Goal: Transaction & Acquisition: Purchase product/service

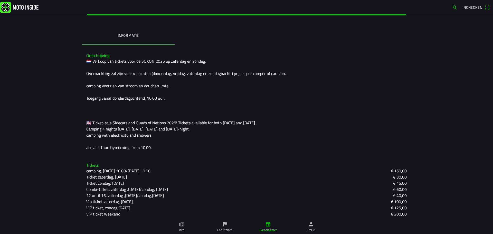
scroll to position [113, 0]
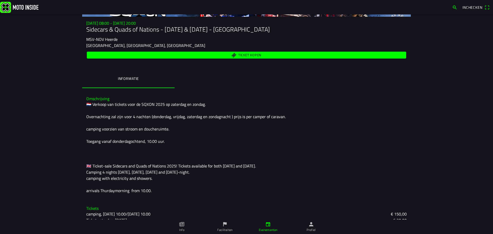
scroll to position [113, 0]
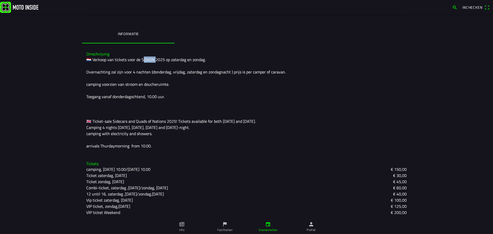
drag, startPoint x: 139, startPoint y: 59, endPoint x: 151, endPoint y: 60, distance: 12.1
click at [151, 60] on div "🇳🇱 Verkoop van tickets voor de SQXON 2025 op zaterdag en zondag. Overnachting z…" at bounding box center [246, 103] width 321 height 93
copy div "XON 2"
click at [153, 86] on div "🇳🇱 Verkoop van tickets voor de SQXON 2025 op zaterdag en zondag. Overnachting z…" at bounding box center [246, 103] width 321 height 93
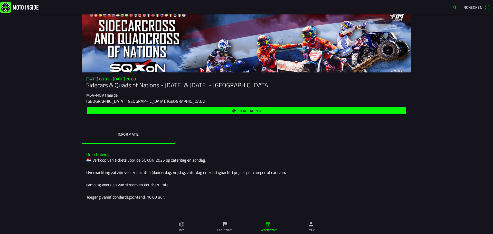
scroll to position [0, 0]
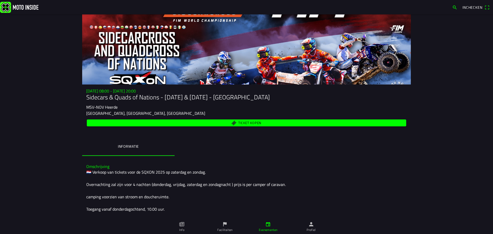
click at [241, 122] on span "Ticket kopen" at bounding box center [249, 122] width 23 height 3
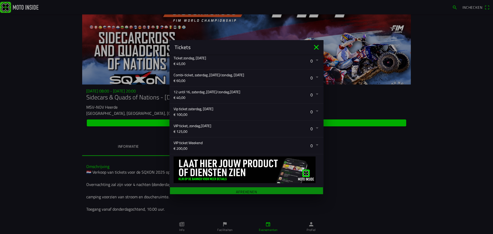
scroll to position [136, 0]
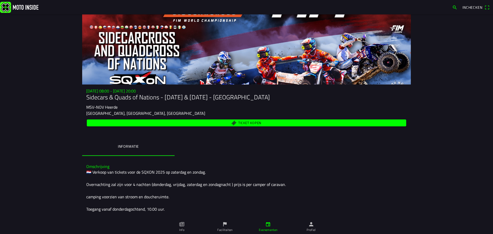
click at [369, 146] on ion-backdrop at bounding box center [246, 117] width 493 height 234
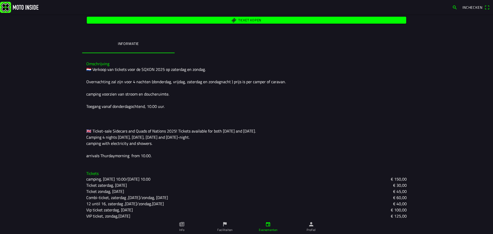
scroll to position [113, 0]
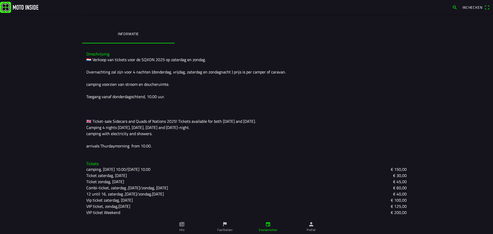
click at [182, 229] on ion-label "Info" at bounding box center [181, 230] width 5 height 5
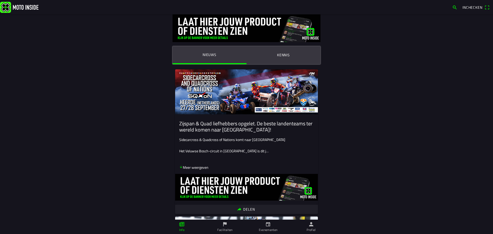
click at [192, 168] on p "Meer weergeven" at bounding box center [193, 167] width 29 height 5
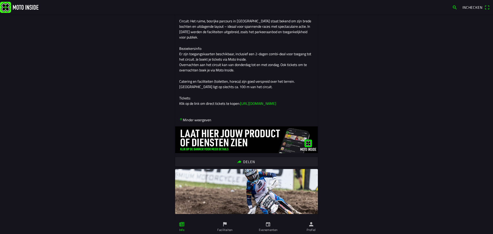
scroll to position [180, 0]
click at [250, 106] on link "[URL][DOMAIN_NAME]" at bounding box center [258, 102] width 36 height 5
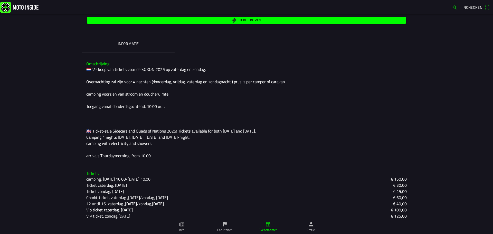
scroll to position [113, 0]
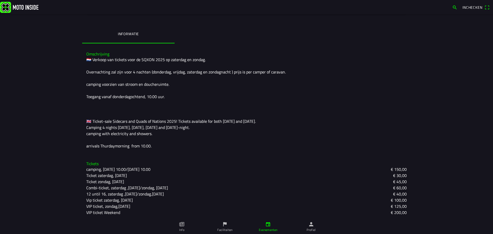
click at [223, 226] on icon "flag" at bounding box center [225, 225] width 6 height 6
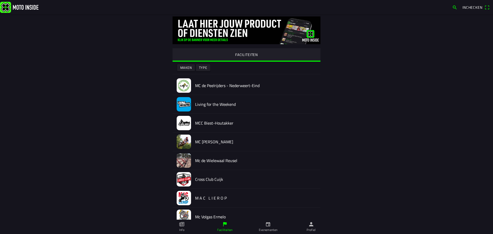
click at [181, 226] on icon "paper" at bounding box center [181, 224] width 5 height 4
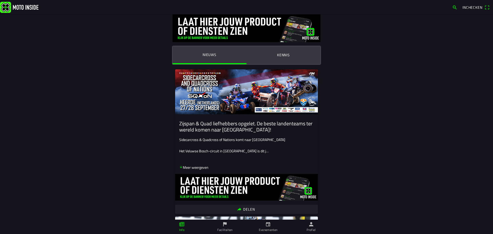
click at [282, 54] on ion-label "Kennis" at bounding box center [283, 55] width 13 height 6
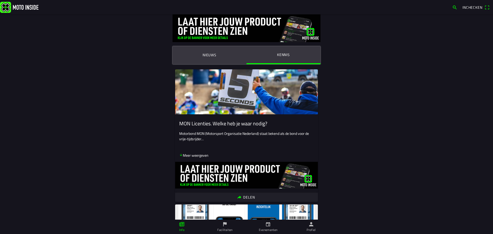
click at [210, 54] on ion-label "Nieuws" at bounding box center [210, 55] width 14 height 6
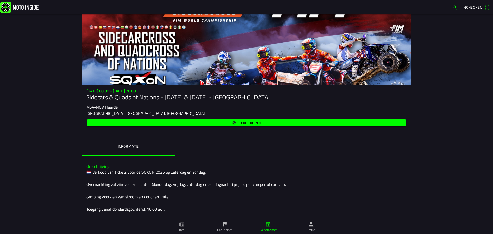
click at [243, 122] on span "Ticket kopen" at bounding box center [249, 122] width 23 height 3
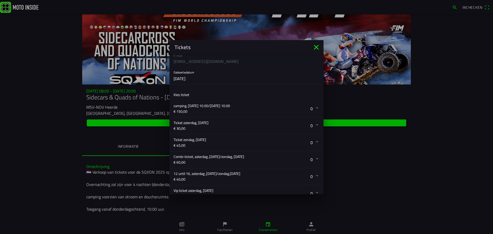
scroll to position [77, 0]
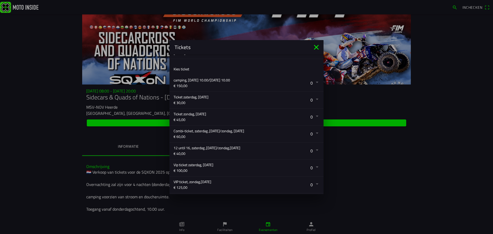
click at [184, 148] on button "button" at bounding box center [249, 151] width 150 height 17
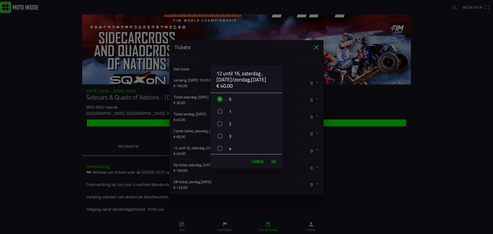
click at [260, 160] on span "Cancel" at bounding box center [258, 161] width 12 height 5
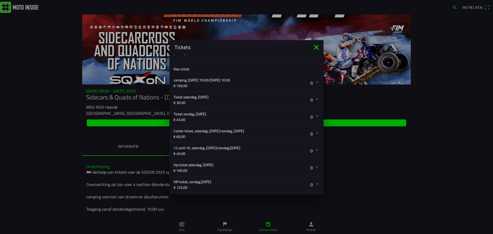
click at [317, 46] on icon "close" at bounding box center [317, 47] width 8 height 8
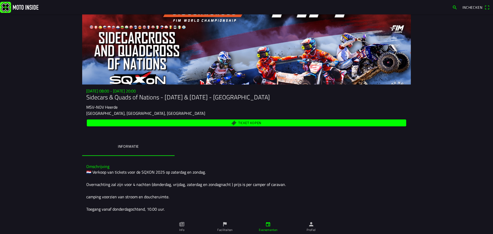
click at [274, 63] on div at bounding box center [246, 49] width 329 height 70
